Goal: Transaction & Acquisition: Purchase product/service

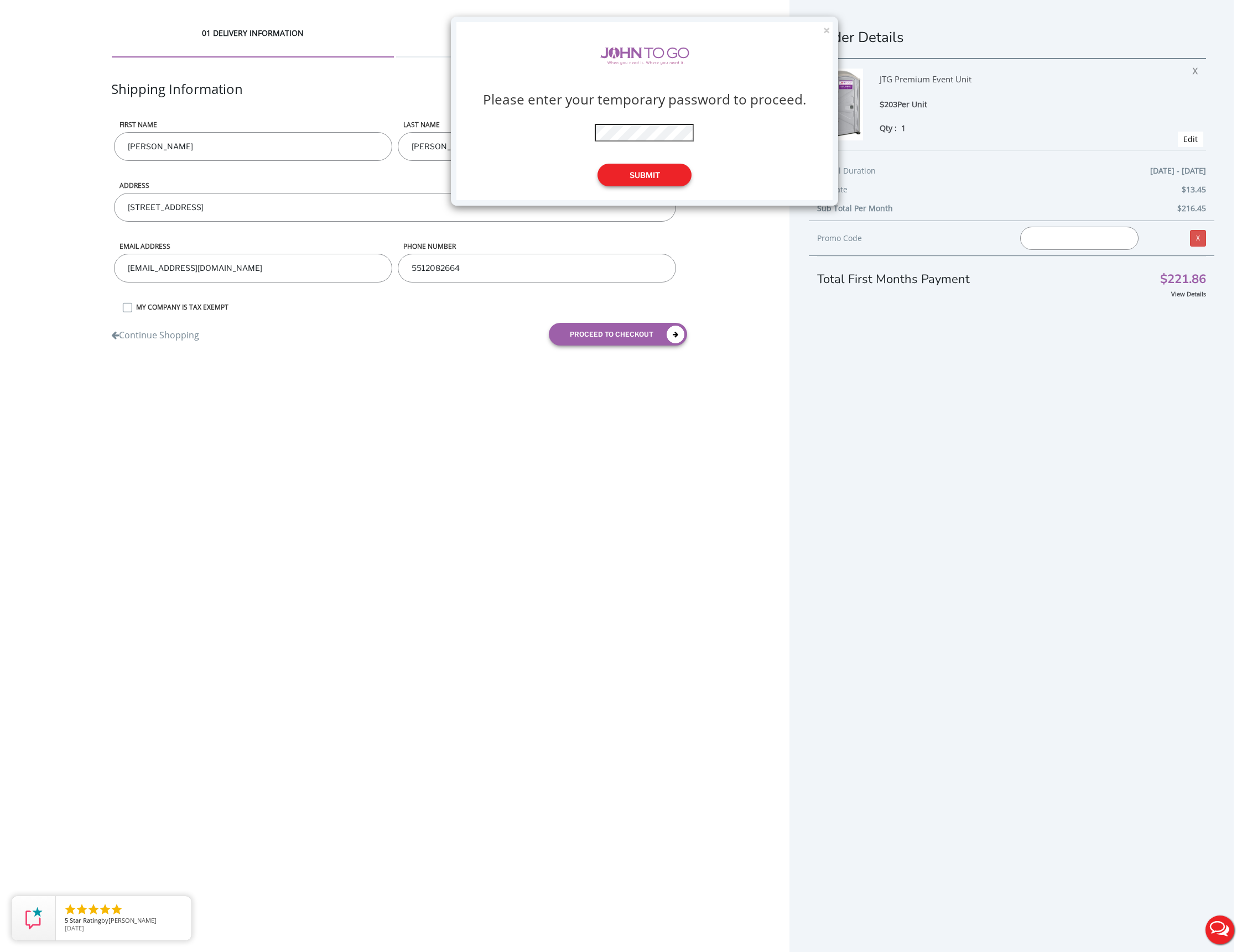
click at [659, 169] on button "Submit" at bounding box center [644, 175] width 94 height 23
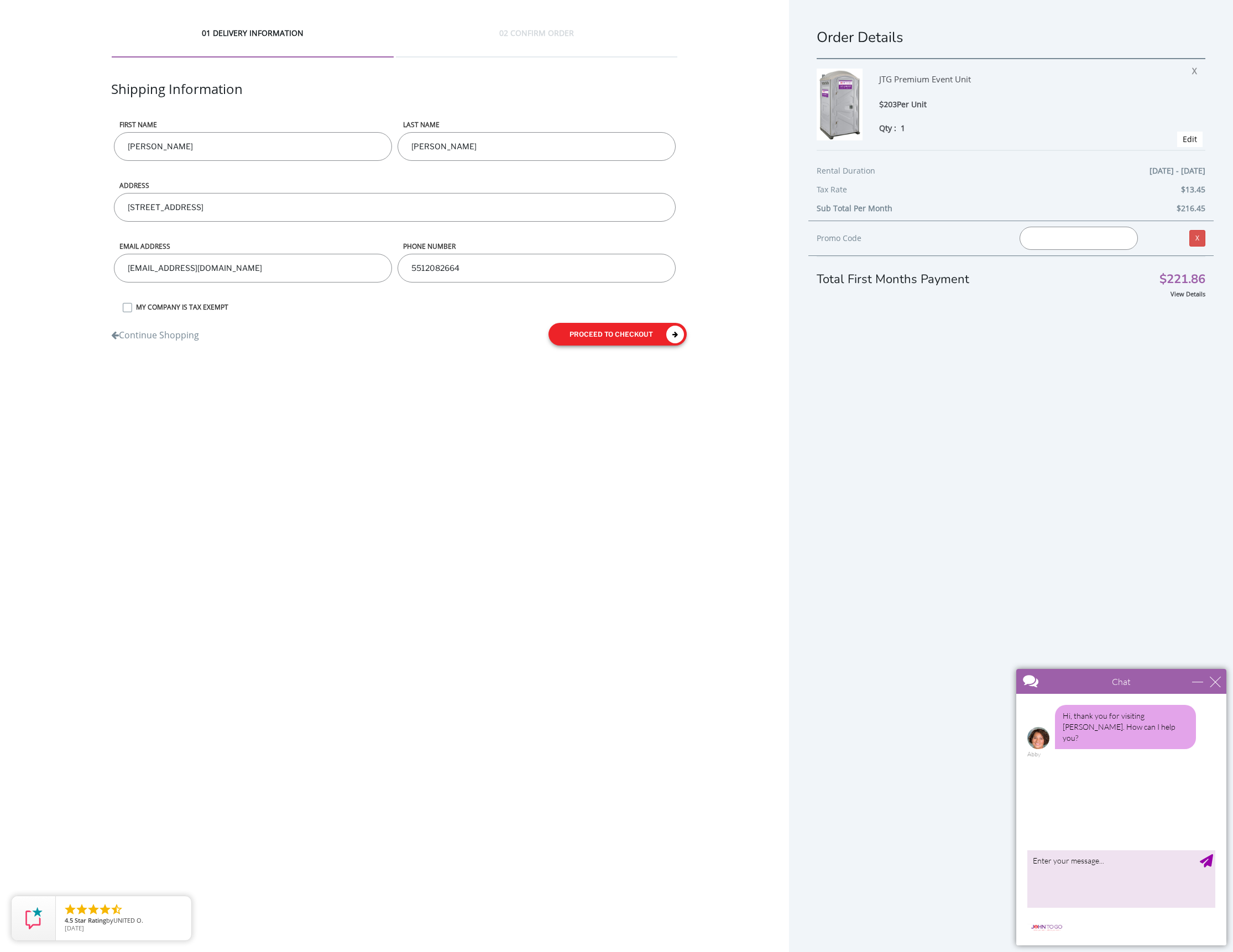
click at [596, 334] on button "proceed to checkout" at bounding box center [618, 334] width 138 height 23
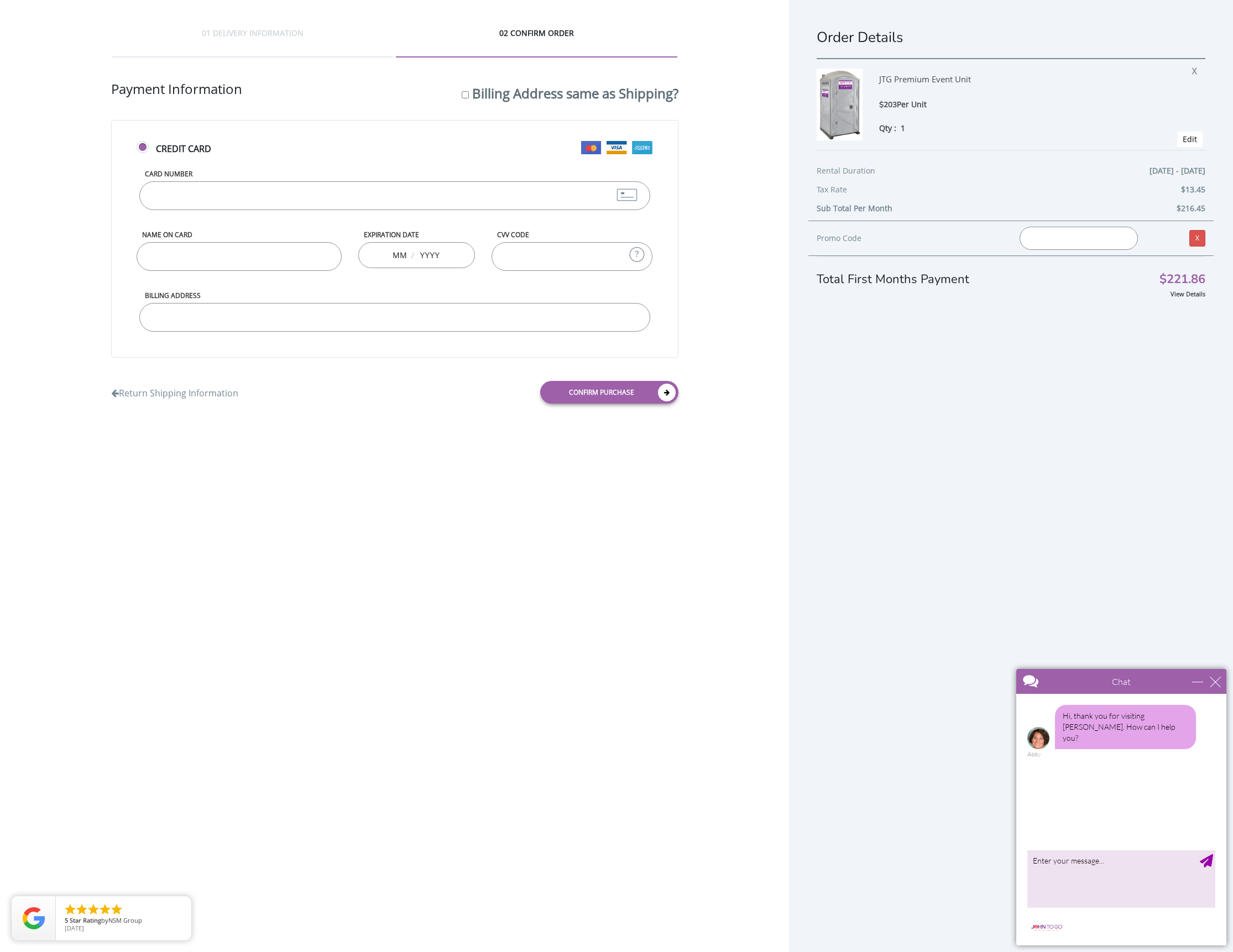
click at [458, 94] on div "Payment Information Billing Address same as Shipping?" at bounding box center [395, 100] width 567 height 41
click at [463, 95] on input "Billing Address same as Shipping?" at bounding box center [465, 95] width 7 height 7
checkbox input "true"
type input "[STREET_ADDRESS]"
click at [250, 202] on input "Card Number" at bounding box center [395, 196] width 511 height 28
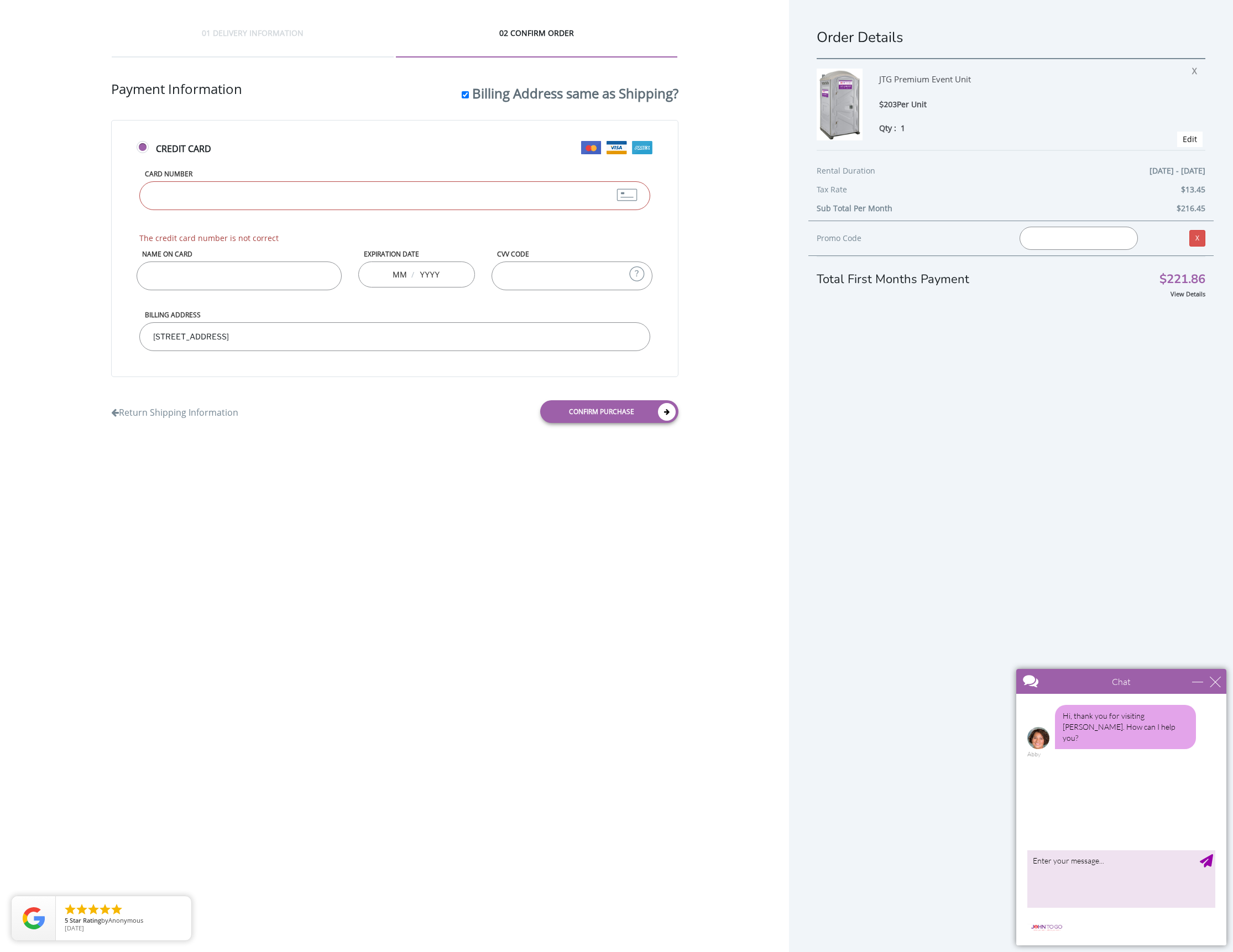
type input "4400667235810151"
type input "Patrick F Brose"
type input "05"
type input "2028"
type input "113"
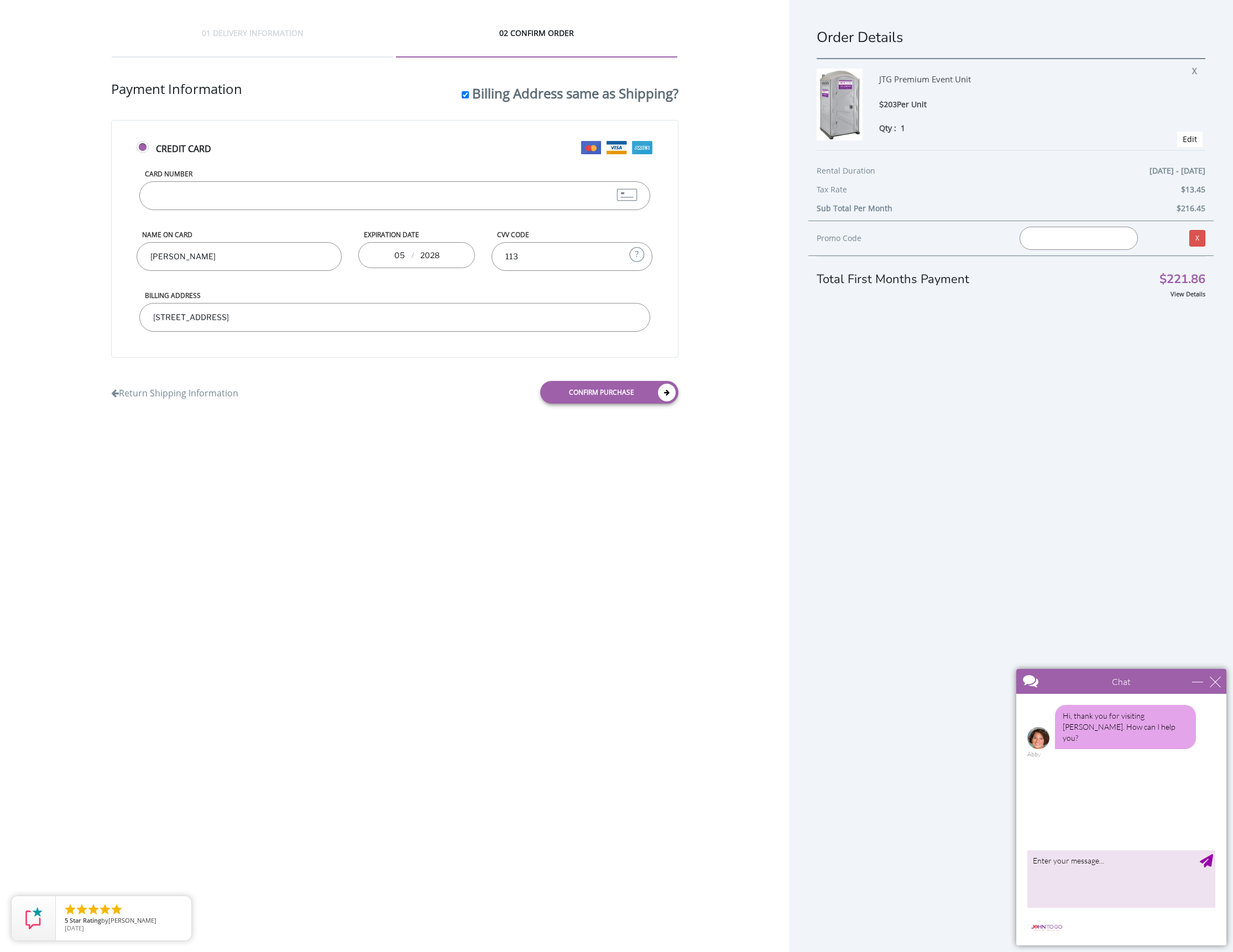
click at [564, 489] on div "01 DELIVERY INFORMATION 02 CONFIRM ORDER Shipping Information First name Patric…" at bounding box center [616, 500] width 1233 height 1000
click at [584, 397] on link "Confirm purchase" at bounding box center [609, 392] width 138 height 23
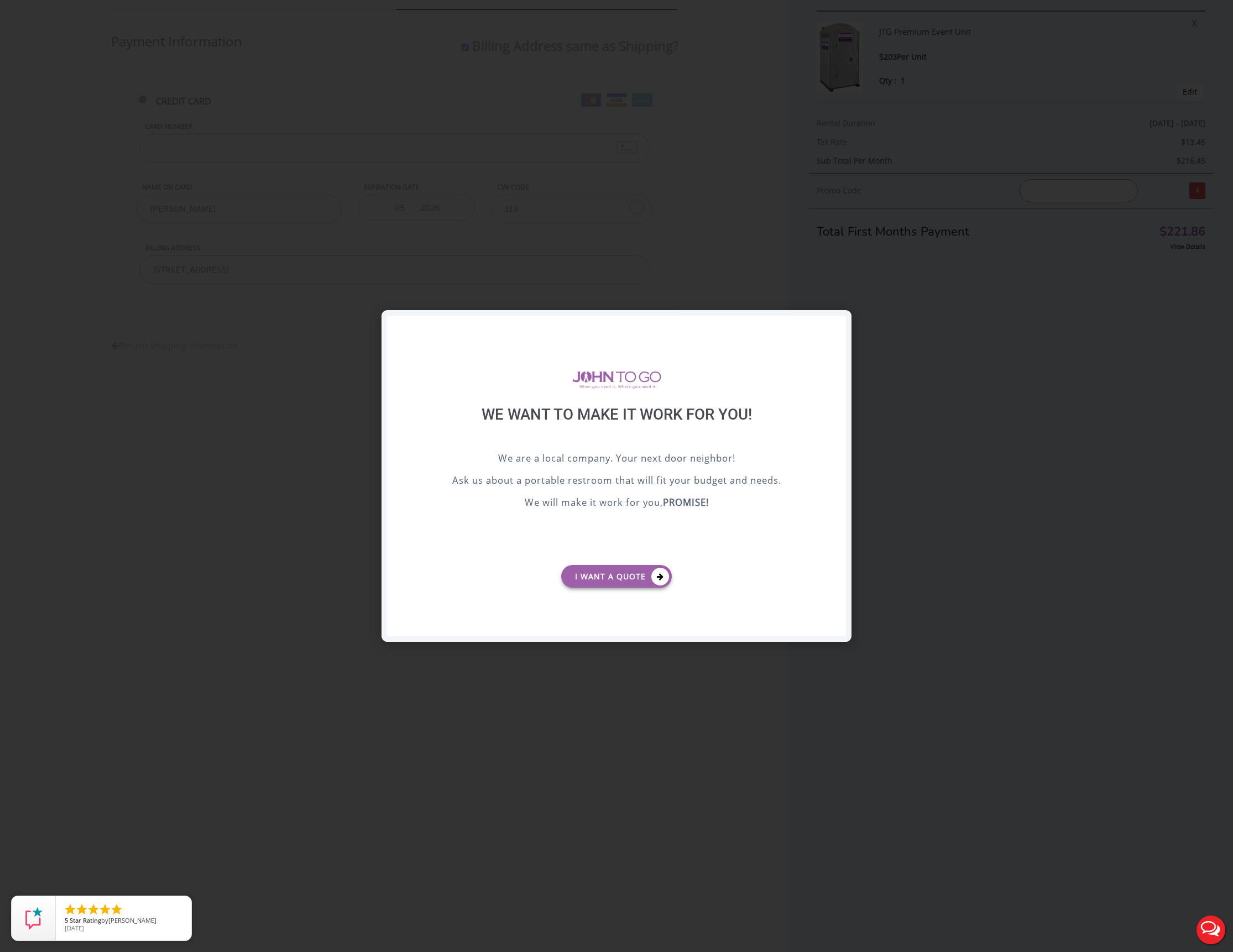
click at [838, 325] on div "X" at bounding box center [837, 325] width 17 height 19
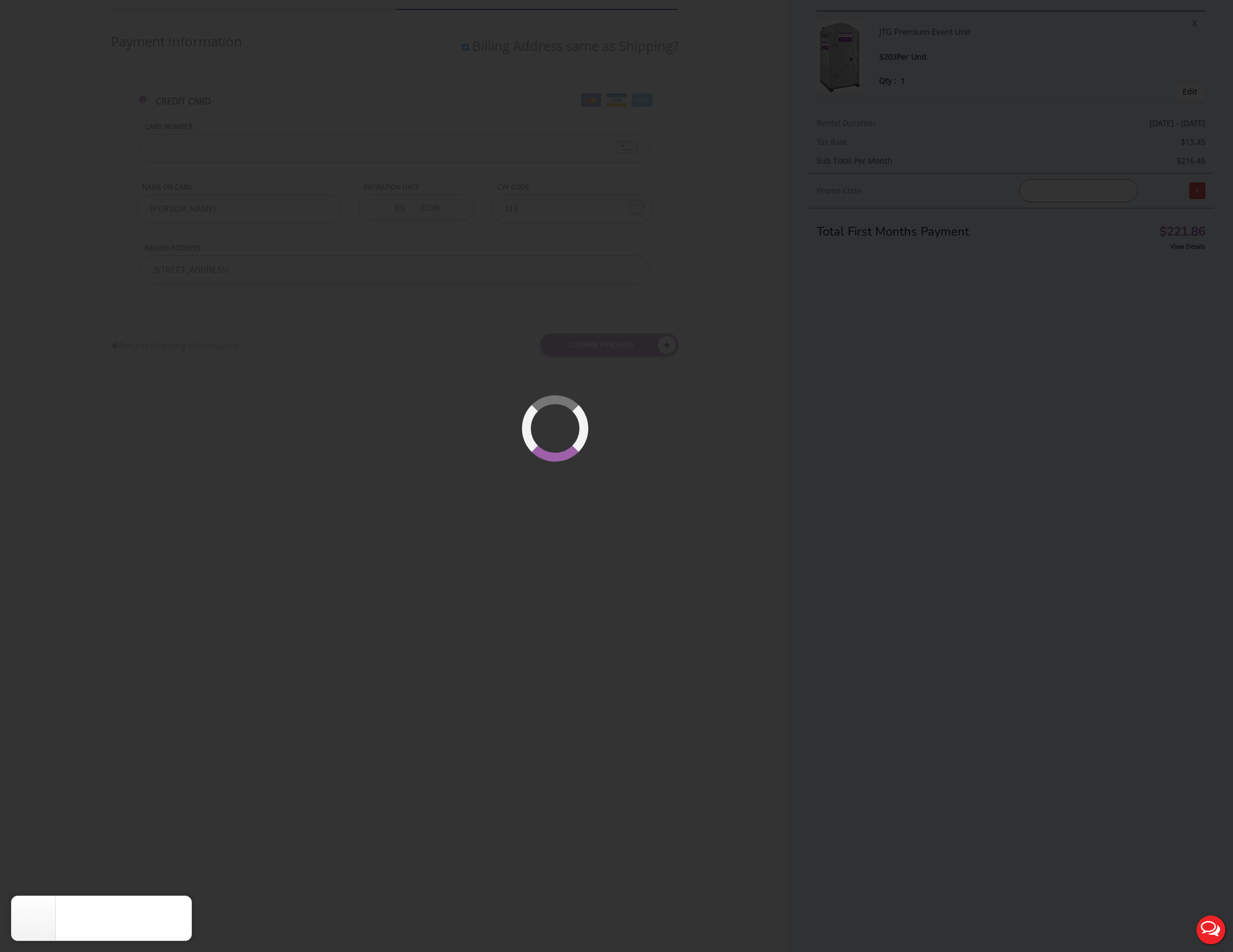
click at [589, 455] on div at bounding box center [587, 461] width 70 height 70
click at [682, 432] on div at bounding box center [616, 476] width 1233 height 952
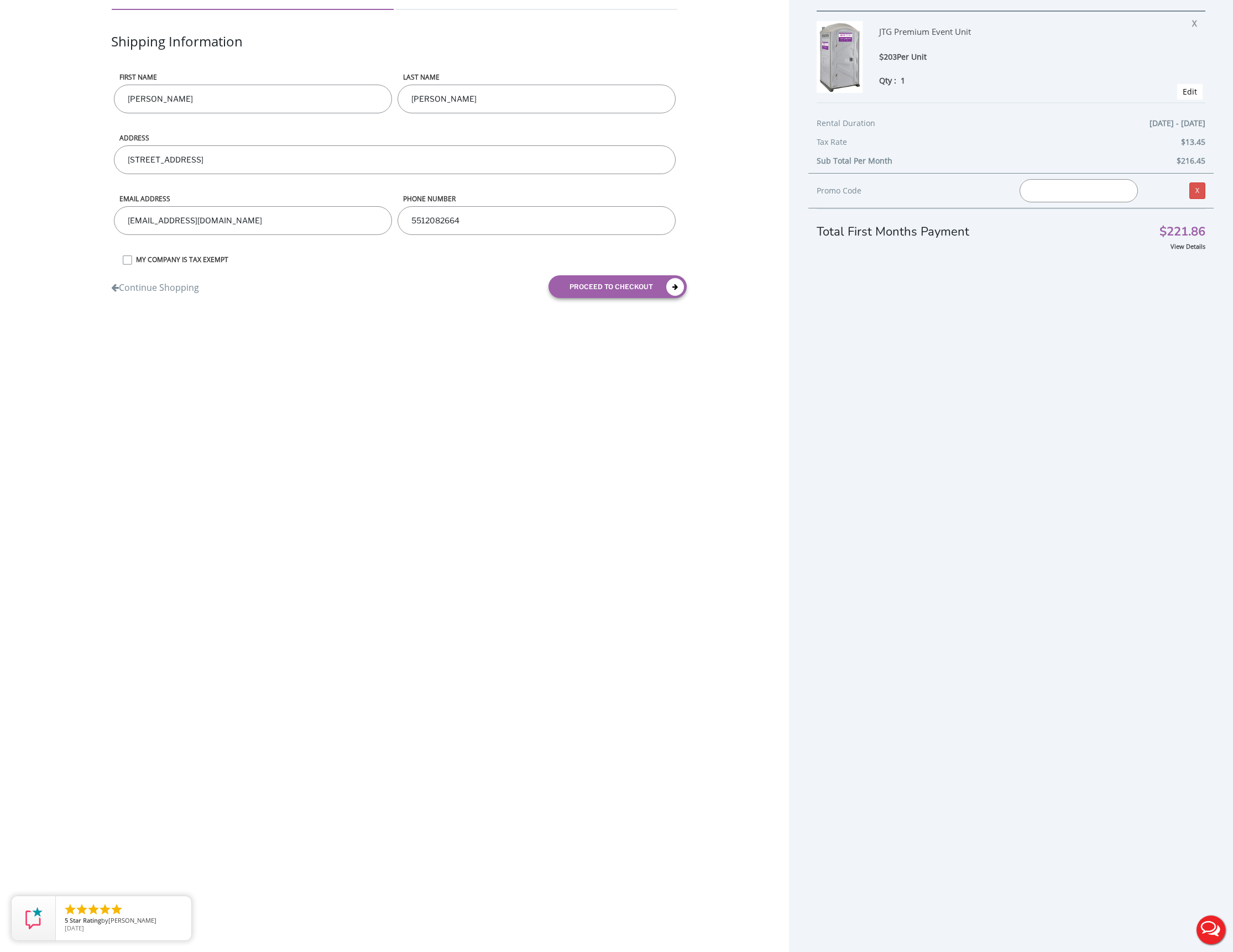
click at [593, 299] on div "Continue Shopping proceed to checkout" at bounding box center [395, 287] width 584 height 39
click at [593, 284] on button "proceed to checkout" at bounding box center [618, 287] width 138 height 23
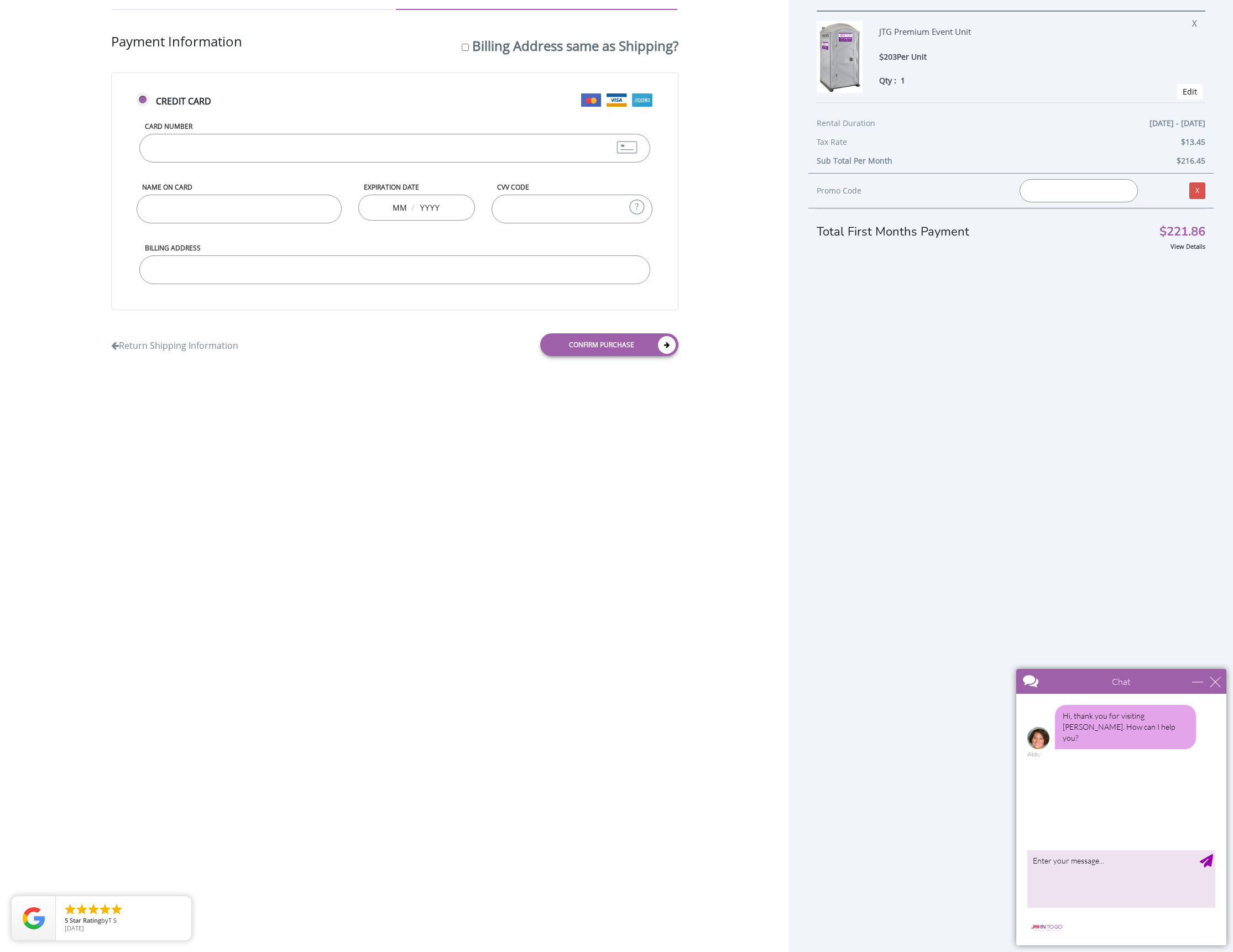
click at [198, 152] on input "Card Number" at bounding box center [395, 148] width 511 height 28
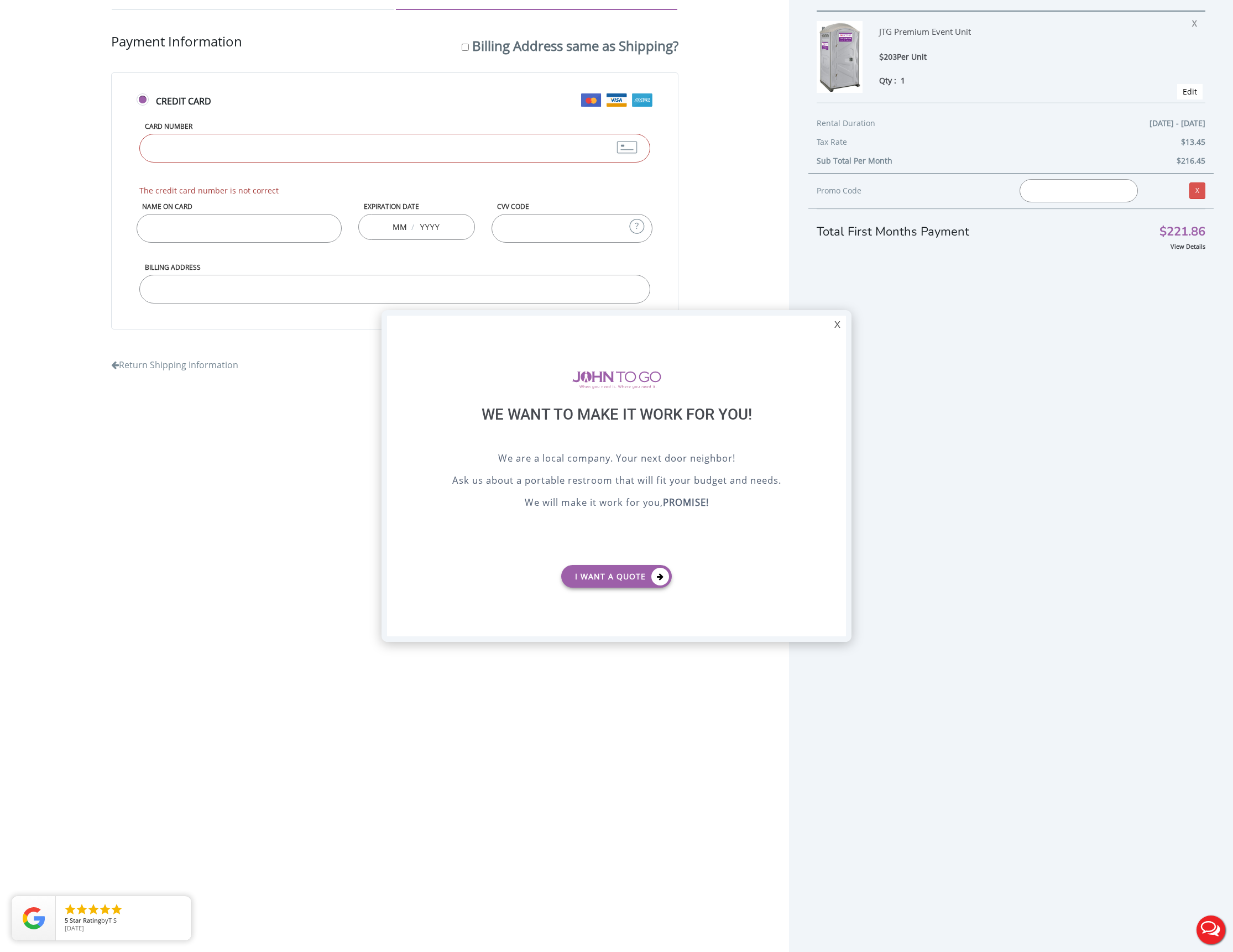
click at [838, 323] on div "X" at bounding box center [837, 325] width 17 height 19
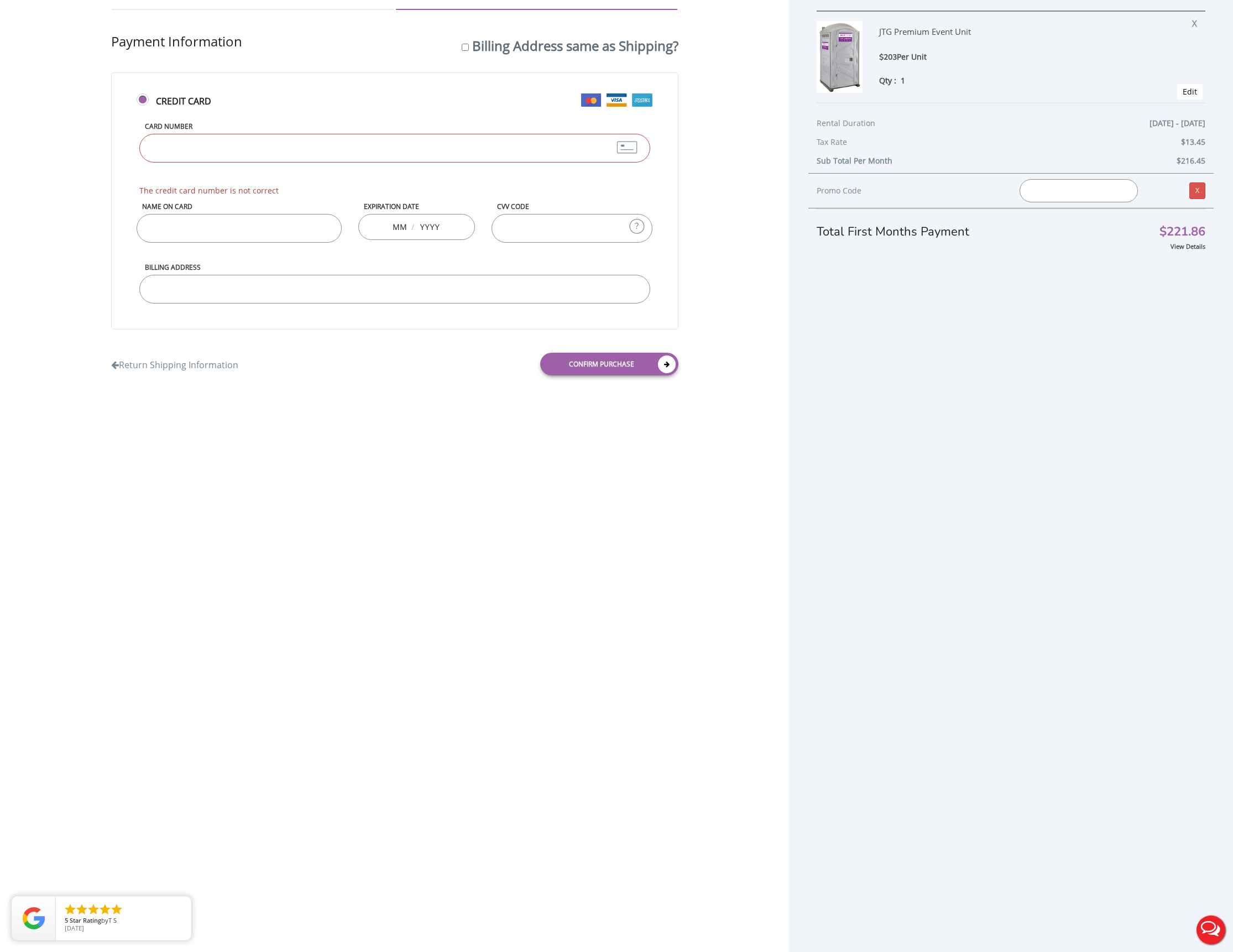
click at [263, 139] on input "Card Number" at bounding box center [395, 148] width 511 height 28
type input "4862368213230170"
type input "Patrick Brose"
type input "10"
type input "2026"
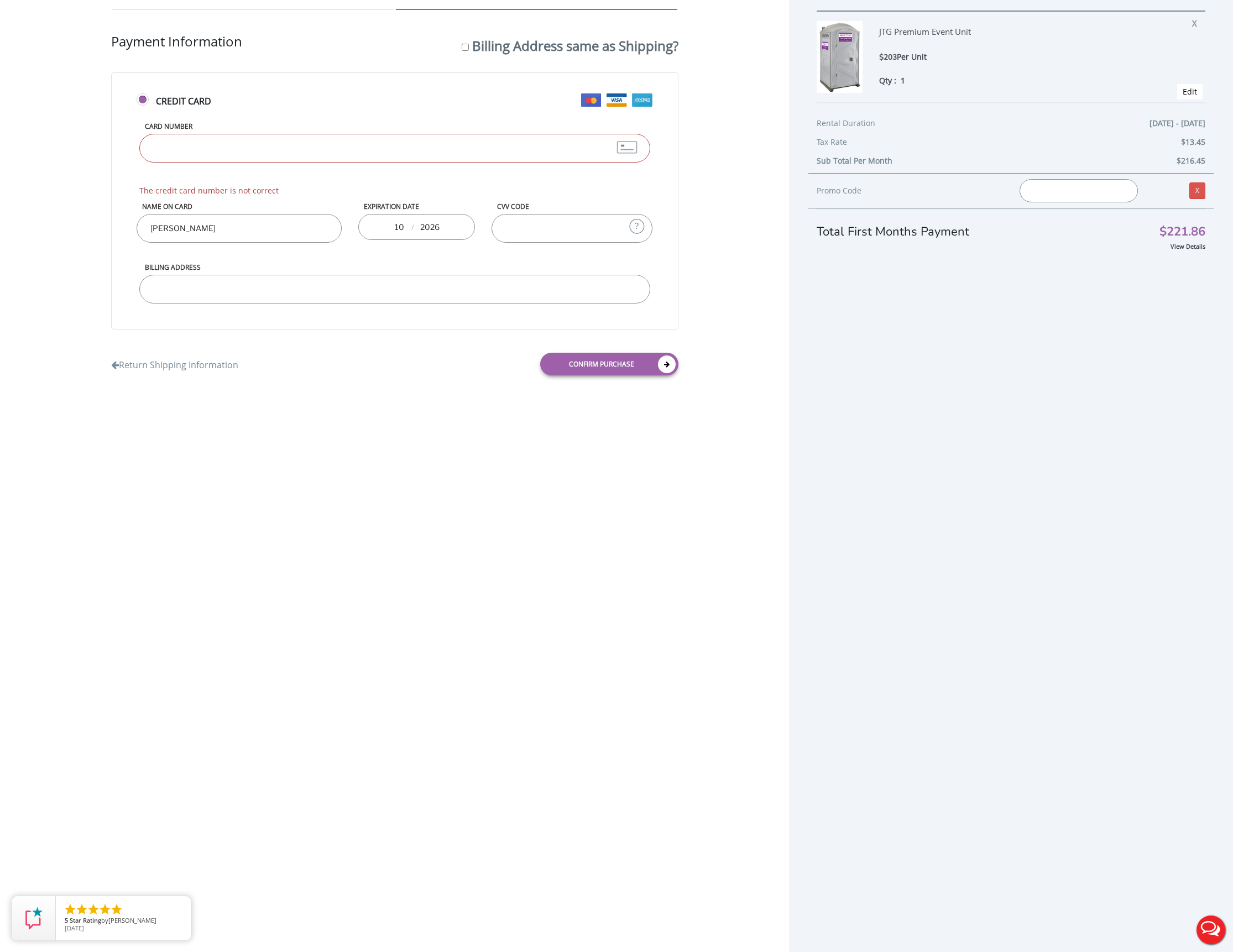
type input "472"
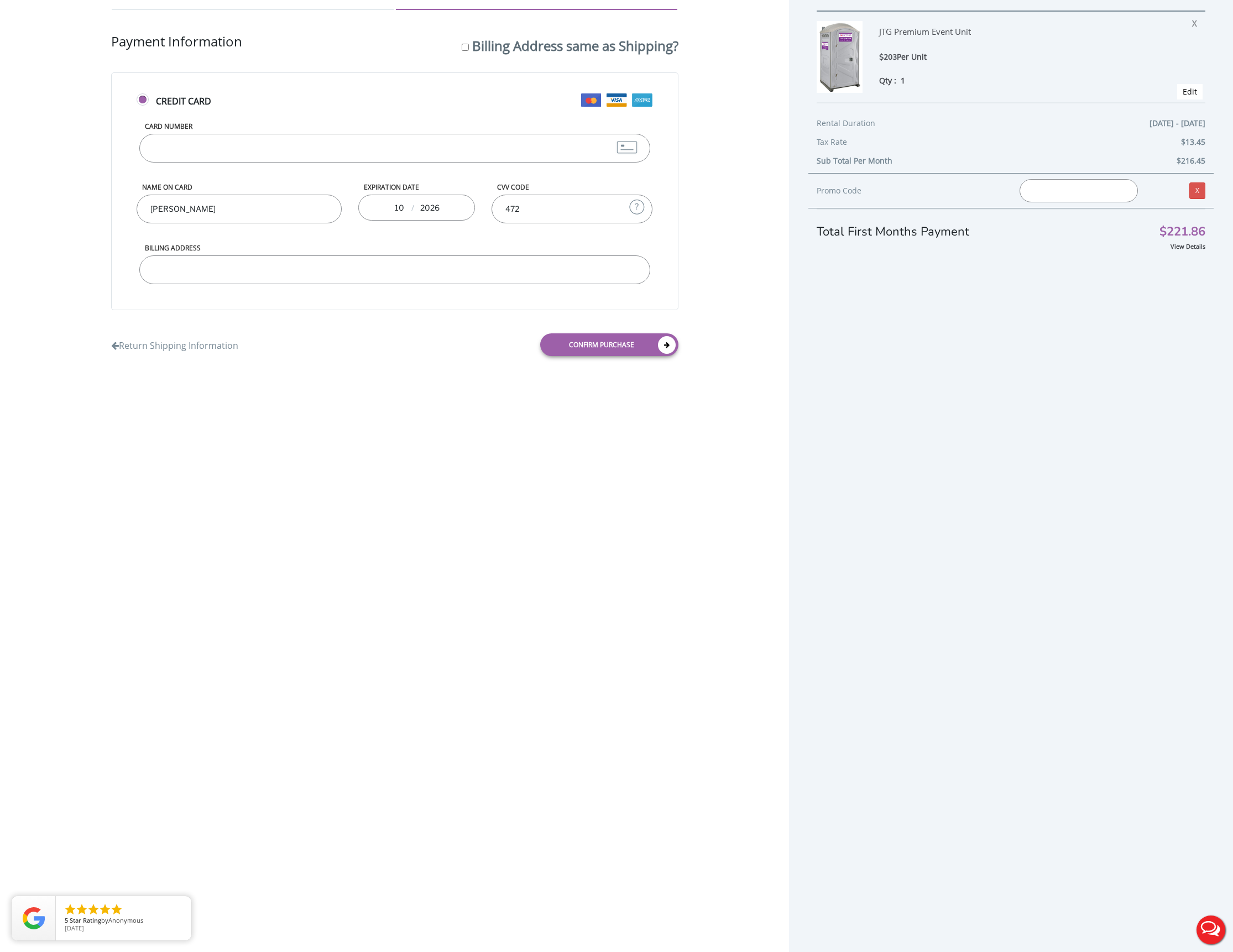
click at [192, 269] on input "Billing Address" at bounding box center [395, 270] width 511 height 28
click at [463, 47] on input "Billing Address same as Shipping?" at bounding box center [465, 47] width 7 height 7
checkbox input "true"
type input "[STREET_ADDRESS]"
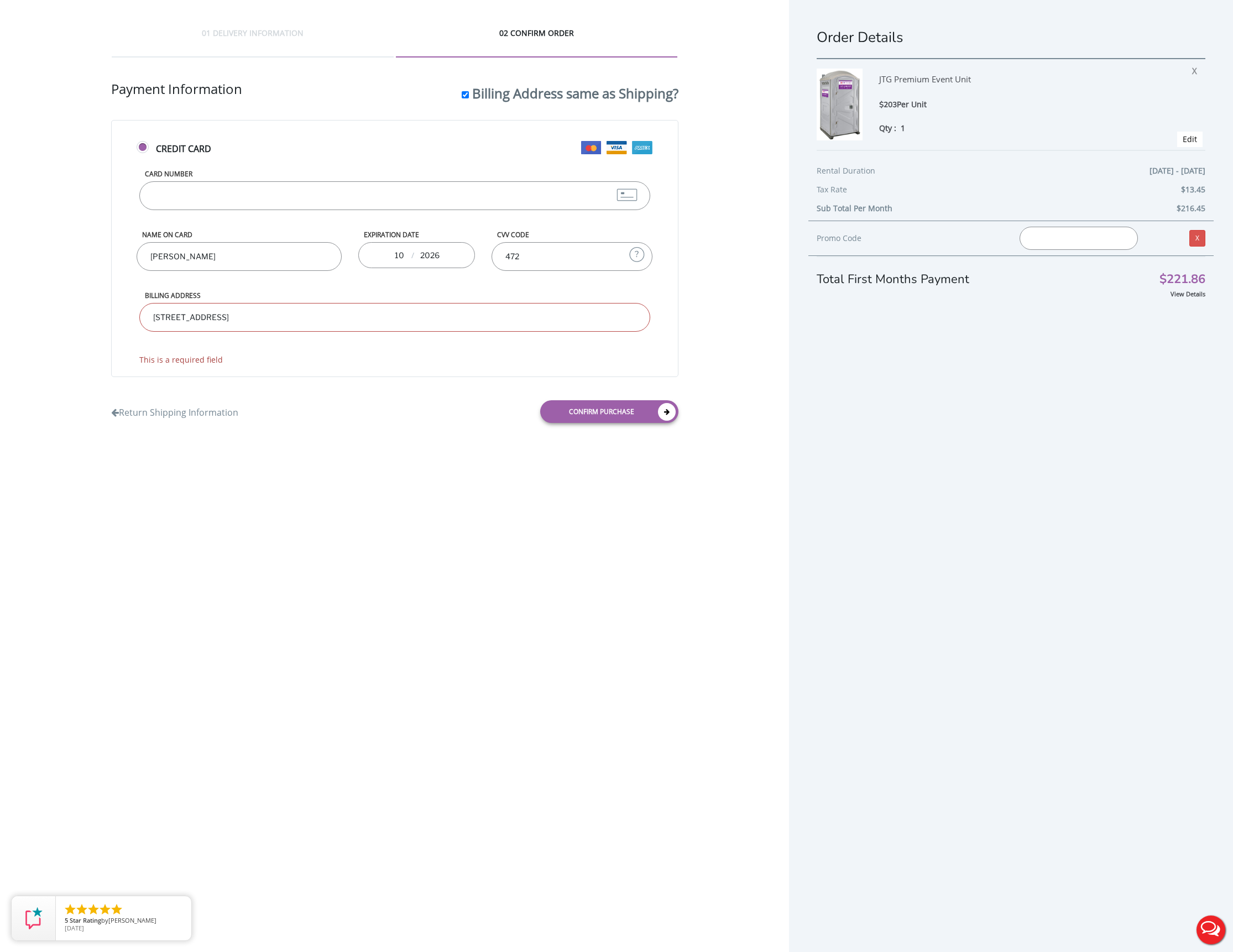
click at [313, 319] on input "[STREET_ADDRESS]" at bounding box center [395, 317] width 511 height 28
click at [587, 392] on link "Confirm purchase" at bounding box center [609, 392] width 138 height 23
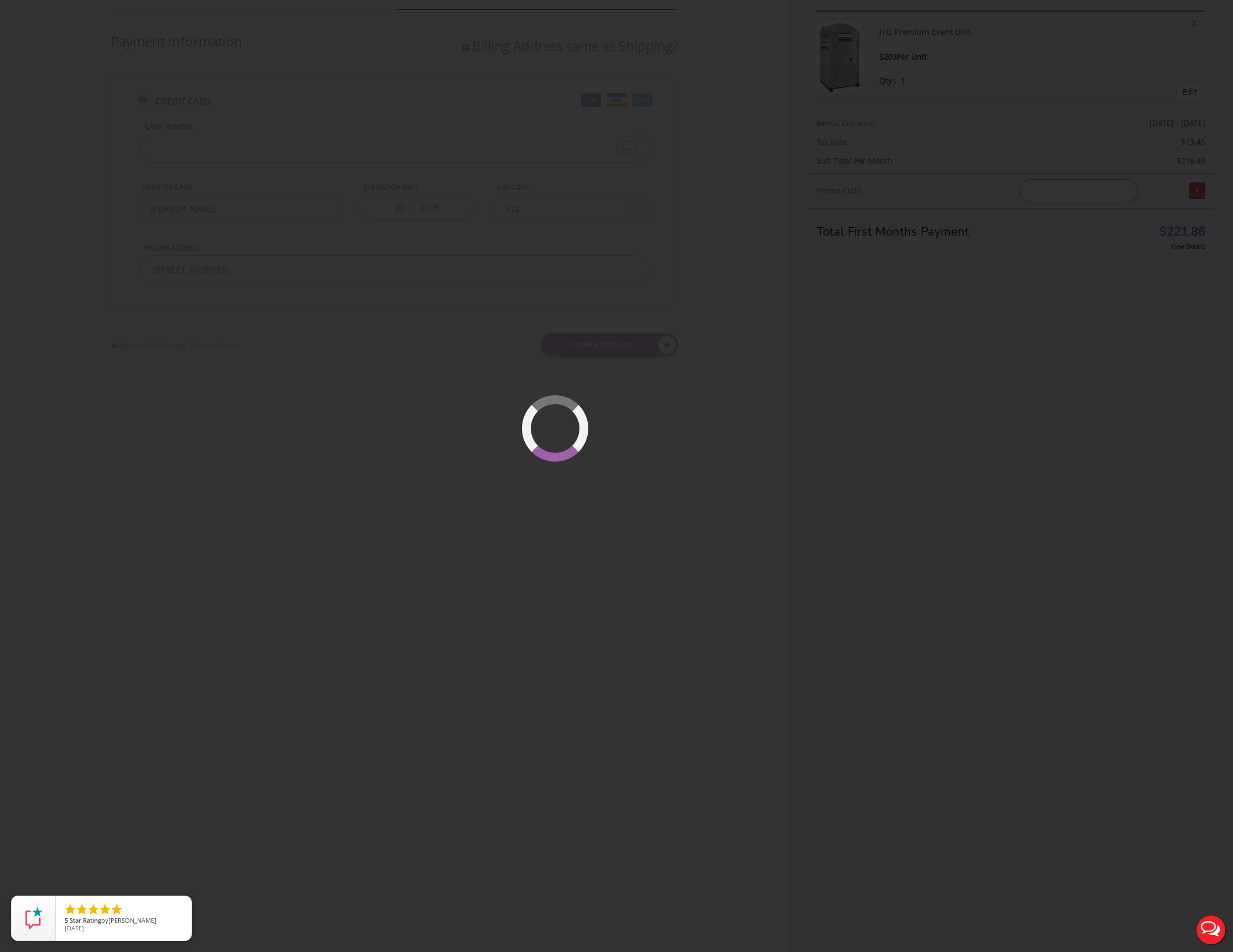
click at [596, 464] on div at bounding box center [588, 461] width 76 height 76
click at [845, 386] on div at bounding box center [616, 476] width 1233 height 952
click at [380, 380] on div at bounding box center [616, 476] width 1233 height 952
